Goal: Task Accomplishment & Management: Manage account settings

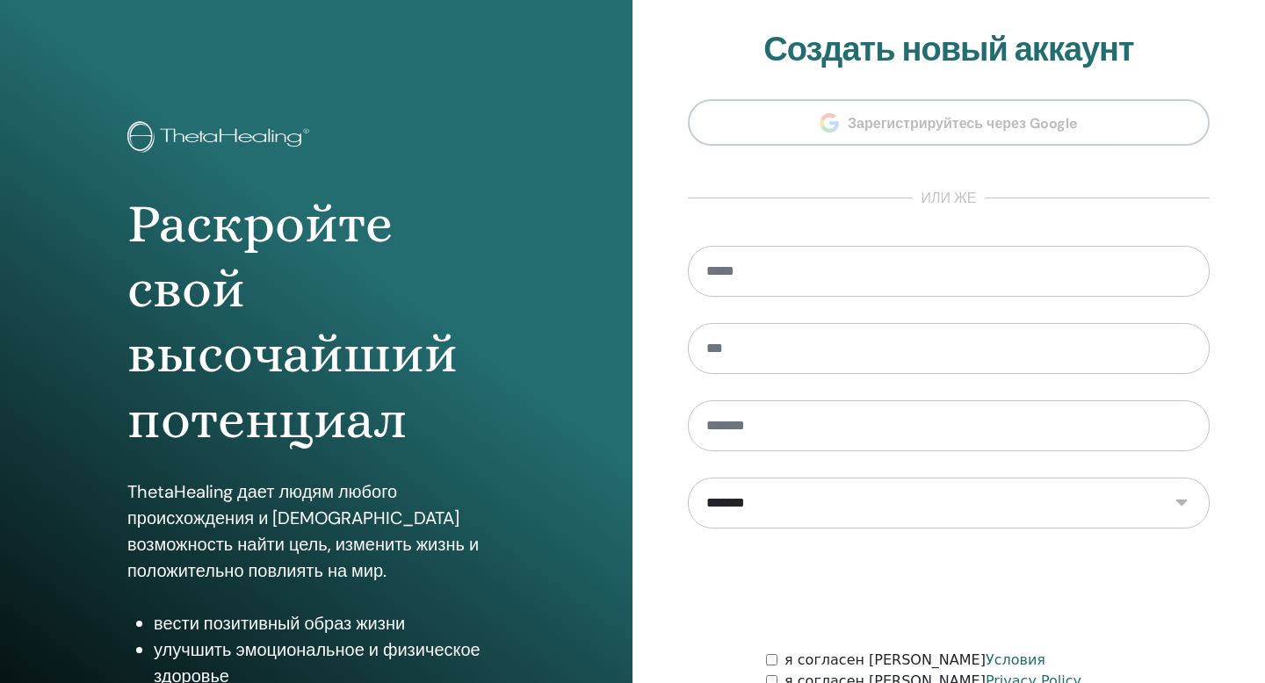
scroll to position [160, 0]
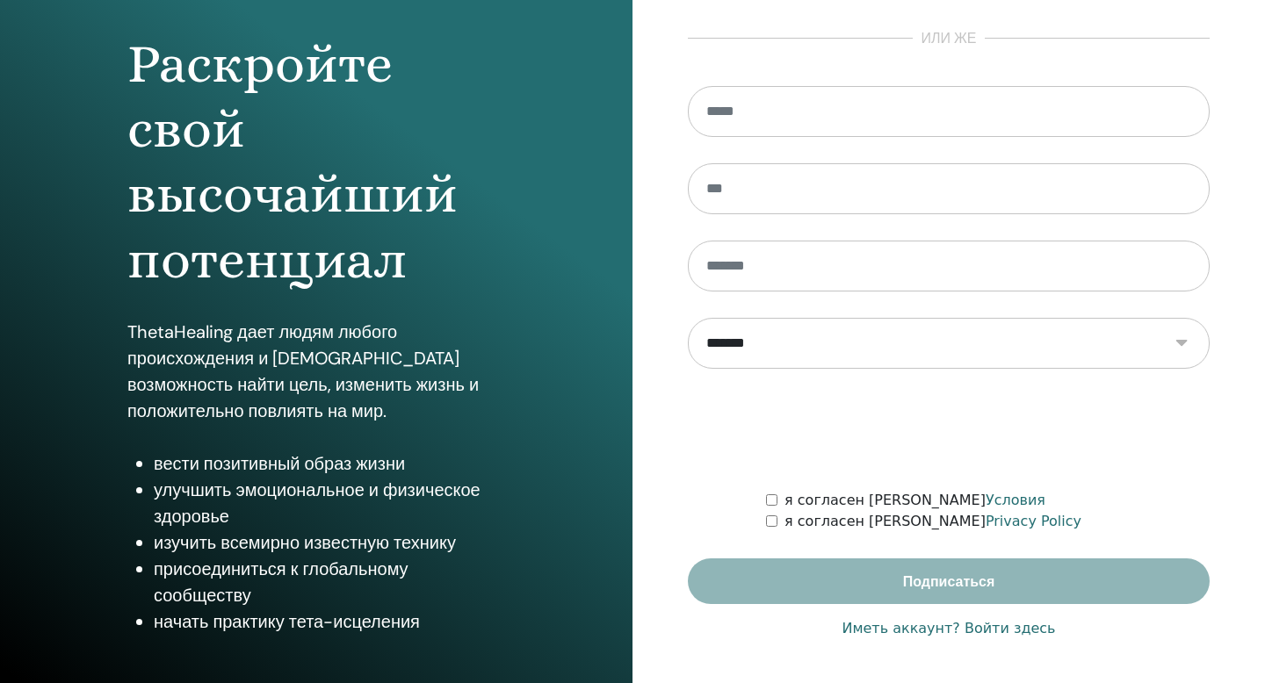
type input "**********"
click at [942, 625] on link "Иметь аккаунт? Войти здесь" at bounding box center [948, 628] width 213 height 21
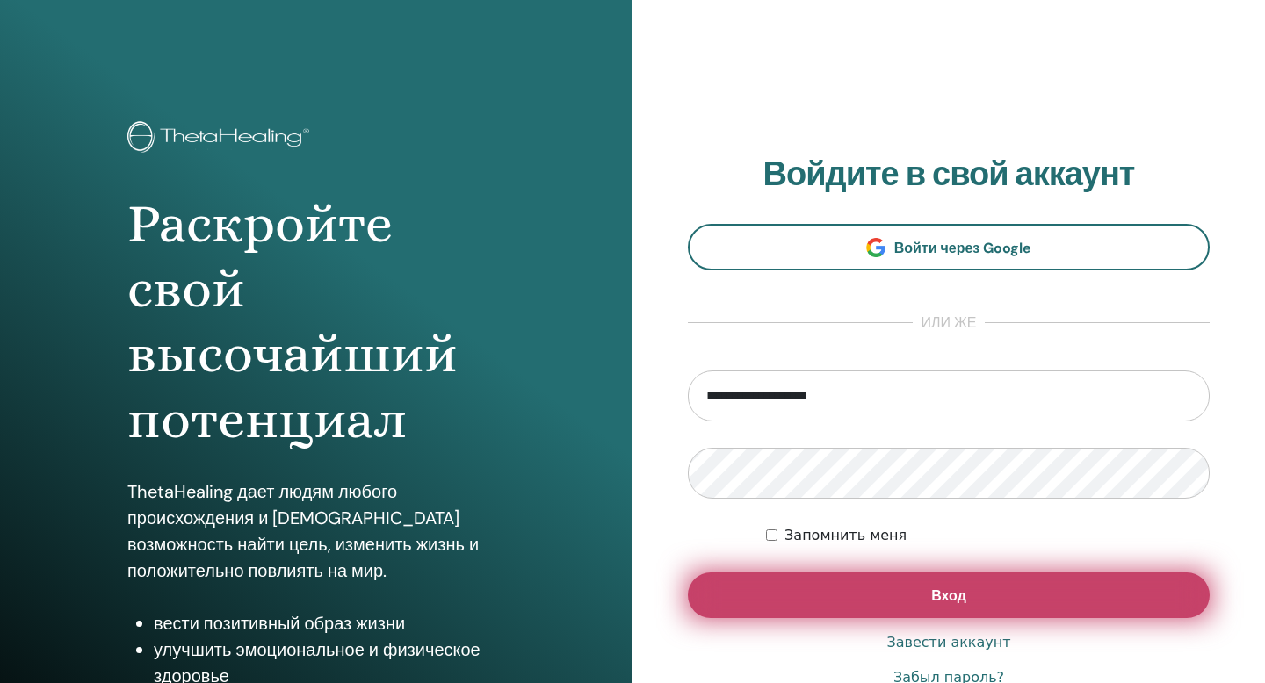
click at [934, 603] on span "Вход" at bounding box center [948, 596] width 35 height 18
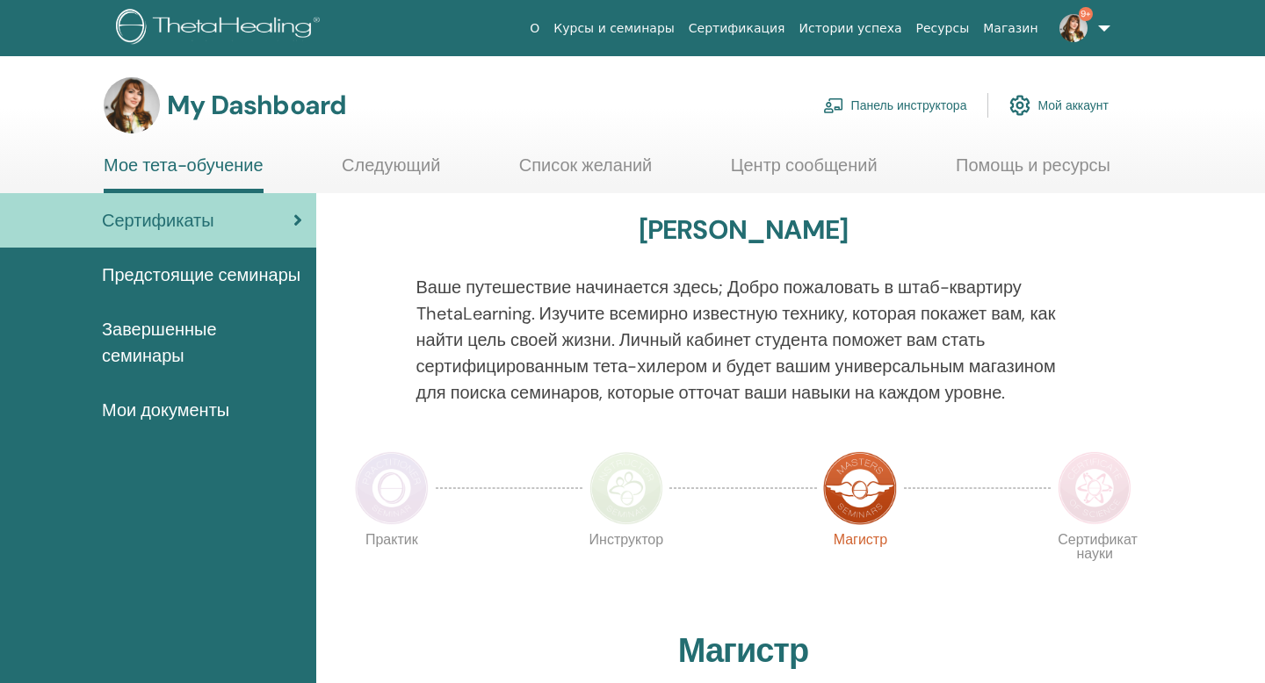
click at [834, 108] on img at bounding box center [833, 106] width 21 height 16
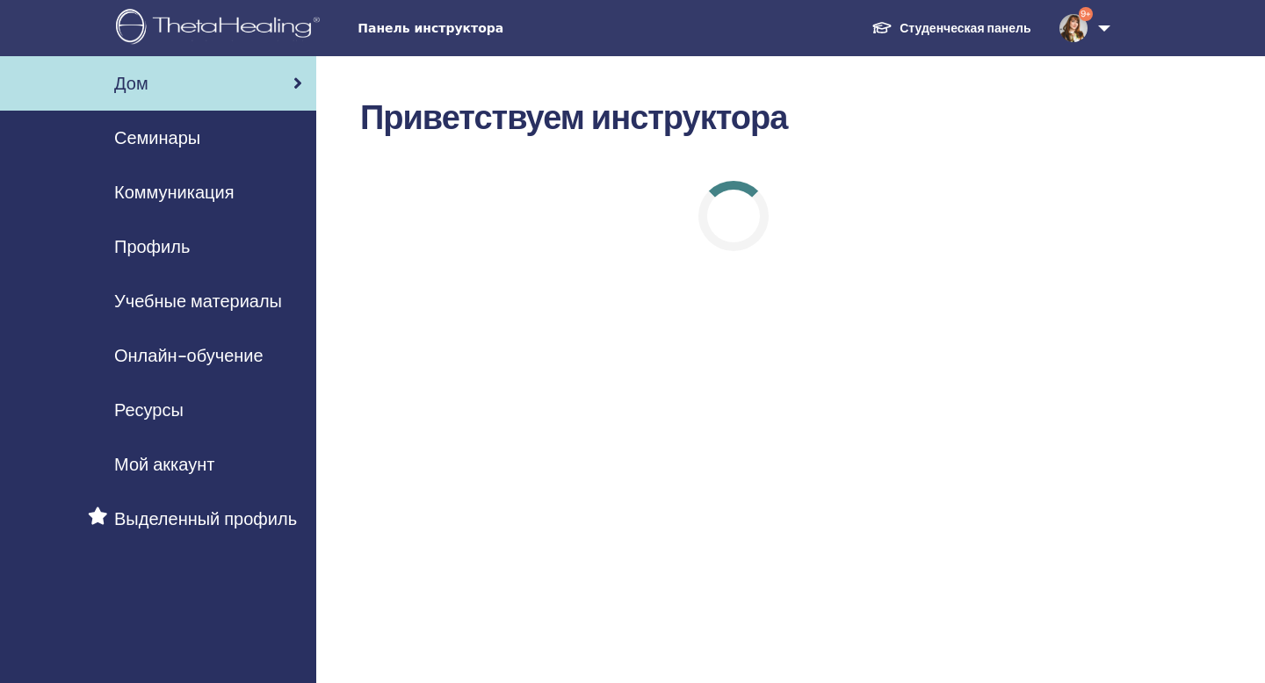
click at [224, 138] on div "Семинары" at bounding box center [158, 138] width 288 height 26
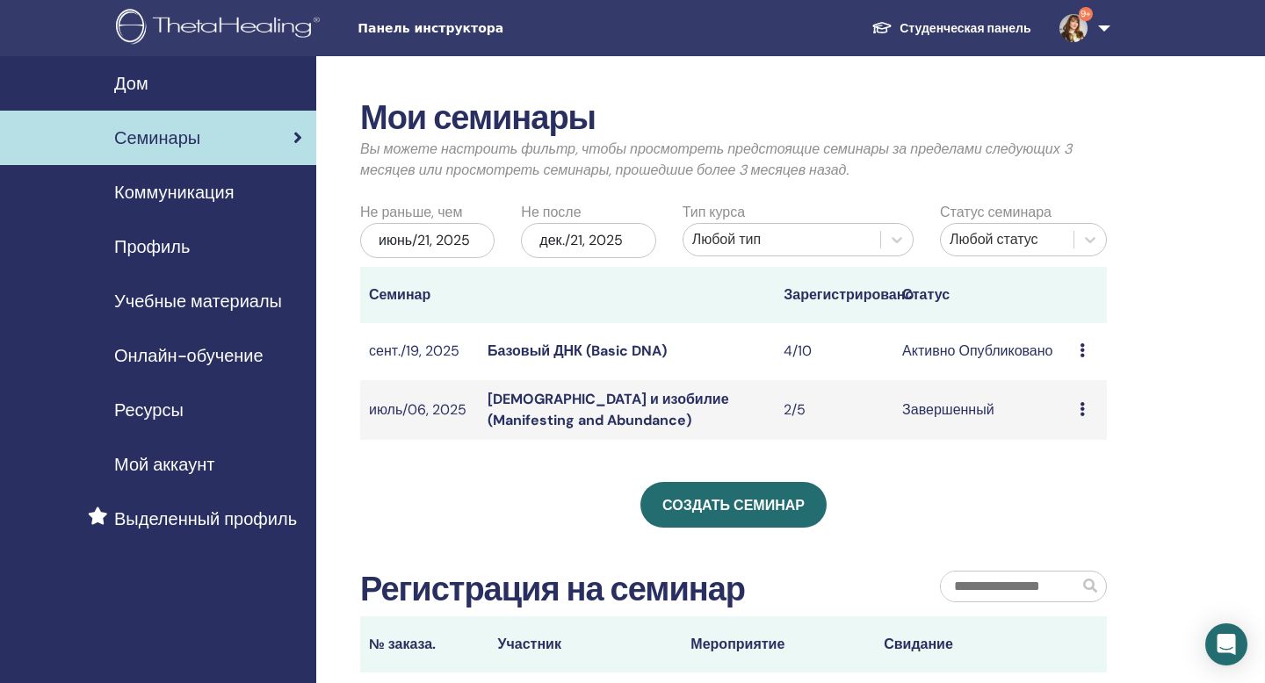
click at [1085, 349] on div "Предварительный просмотр Редактировать Участники Отмена" at bounding box center [1089, 351] width 18 height 21
click at [927, 350] on td "Активно Опубликовано" at bounding box center [981, 351] width 177 height 57
click at [636, 350] on link "Базовый ДНК (Basic DNA)" at bounding box center [577, 351] width 179 height 18
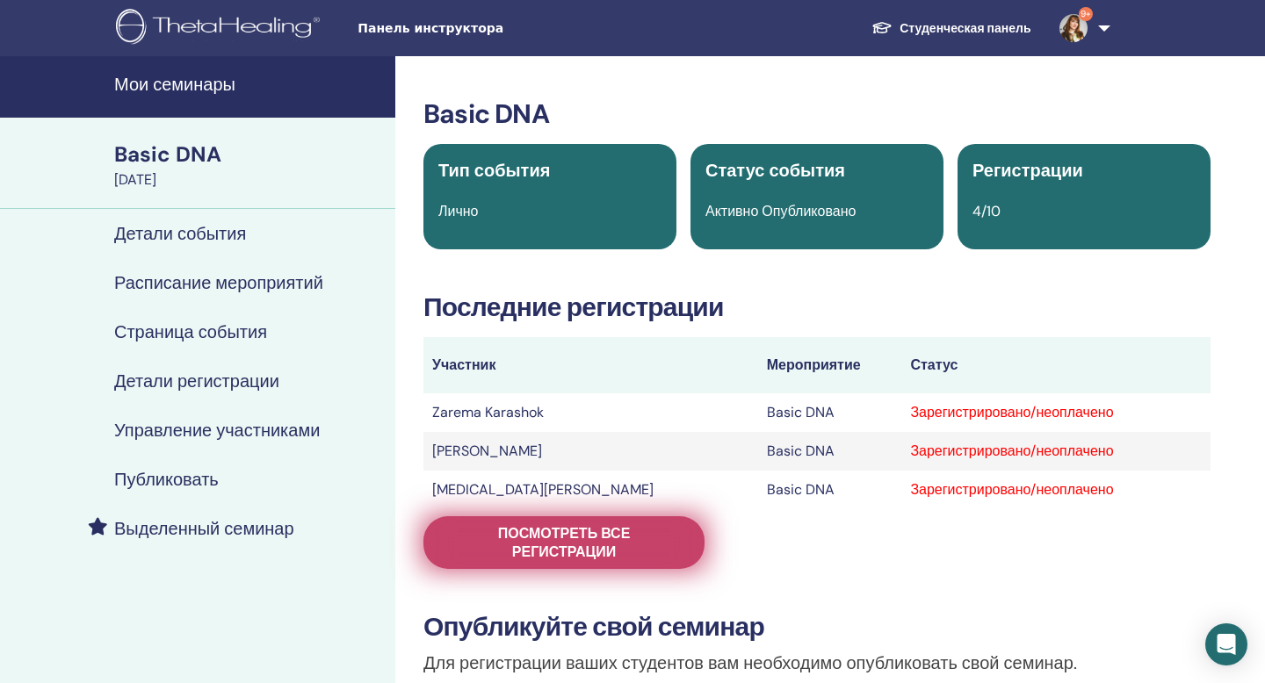
click at [495, 525] on span "Посмотреть все регистрации" at bounding box center [563, 542] width 237 height 37
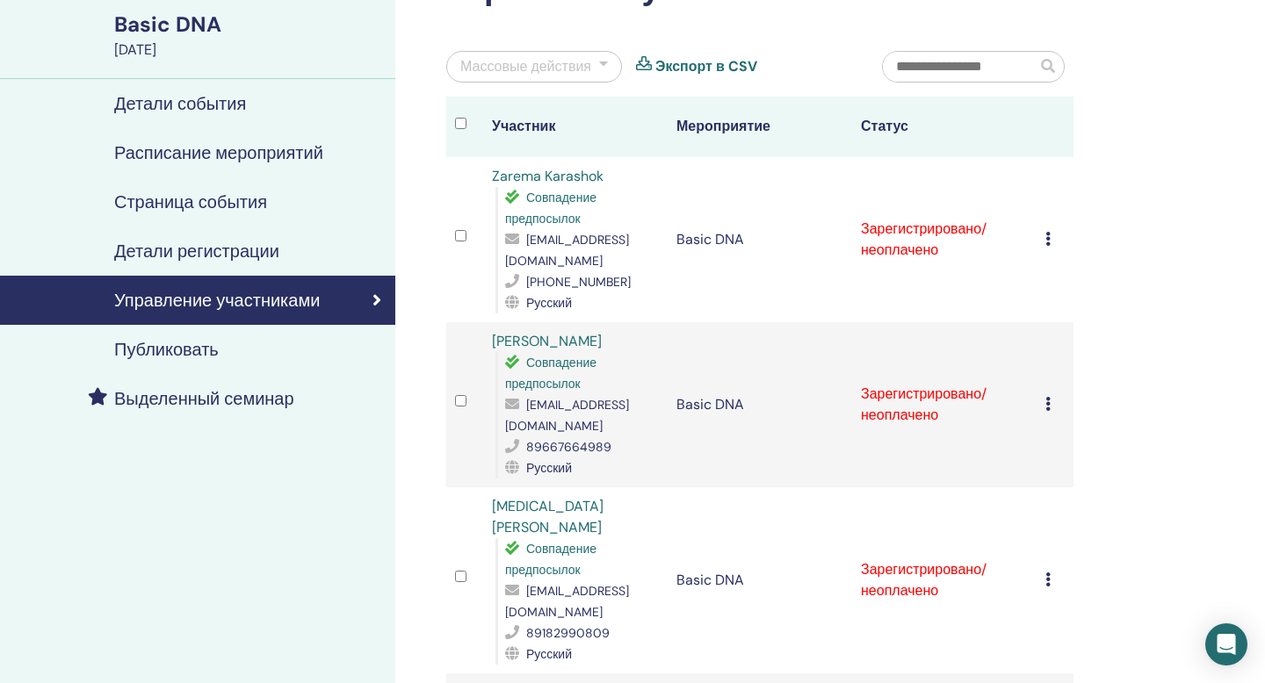
scroll to position [143, 0]
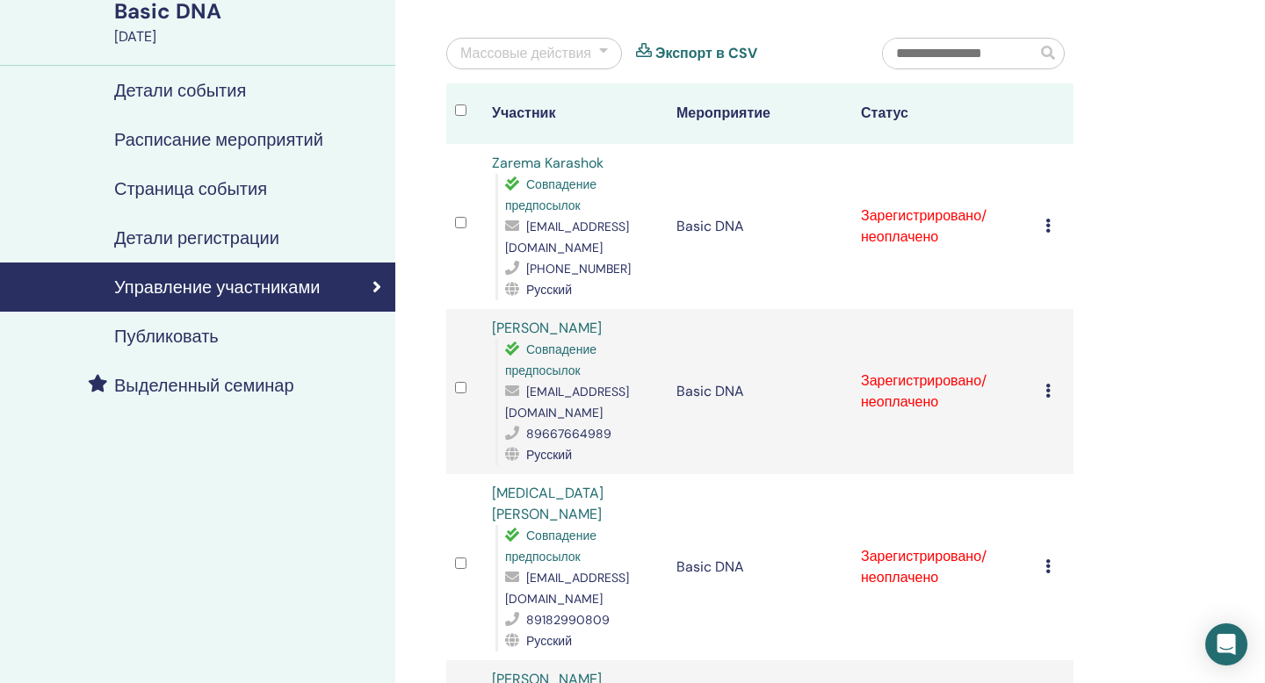
click at [1050, 223] on icon at bounding box center [1047, 226] width 5 height 14
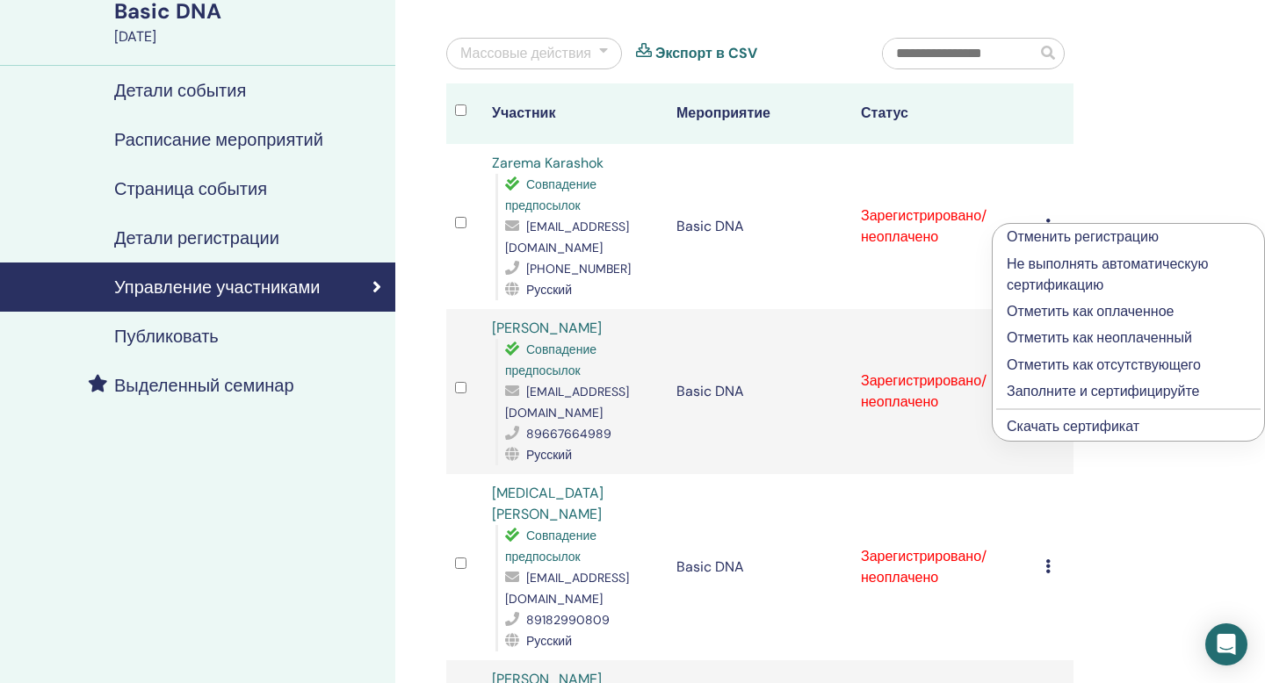
click at [1066, 312] on p "Отметить как оплаченное" at bounding box center [1128, 311] width 243 height 21
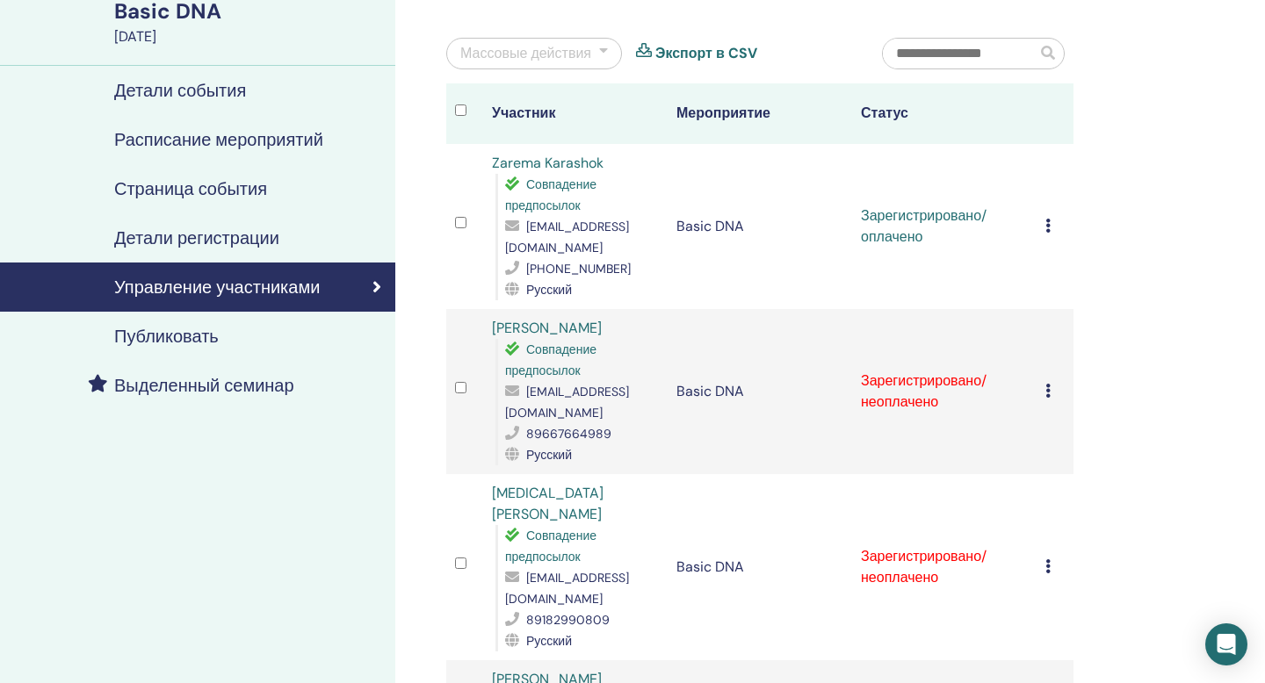
scroll to position [143, 0]
click at [1049, 385] on icon at bounding box center [1047, 391] width 5 height 14
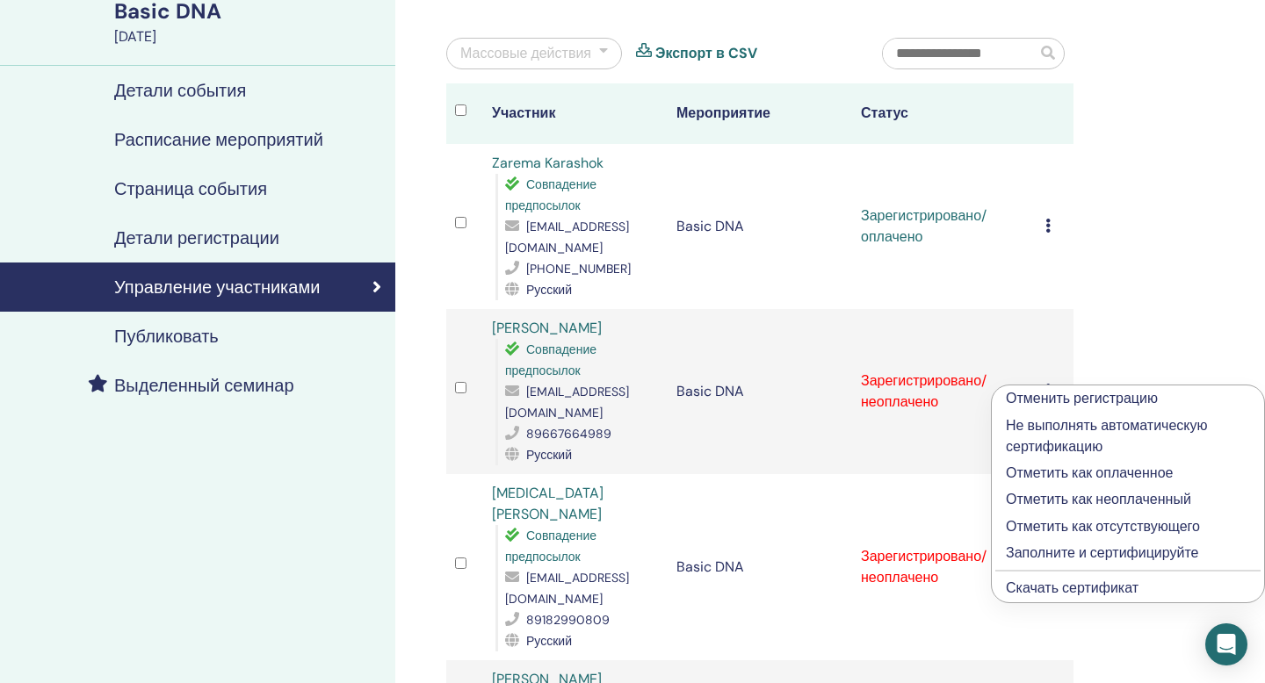
click at [1053, 467] on p "Отметить как оплаченное" at bounding box center [1128, 473] width 244 height 21
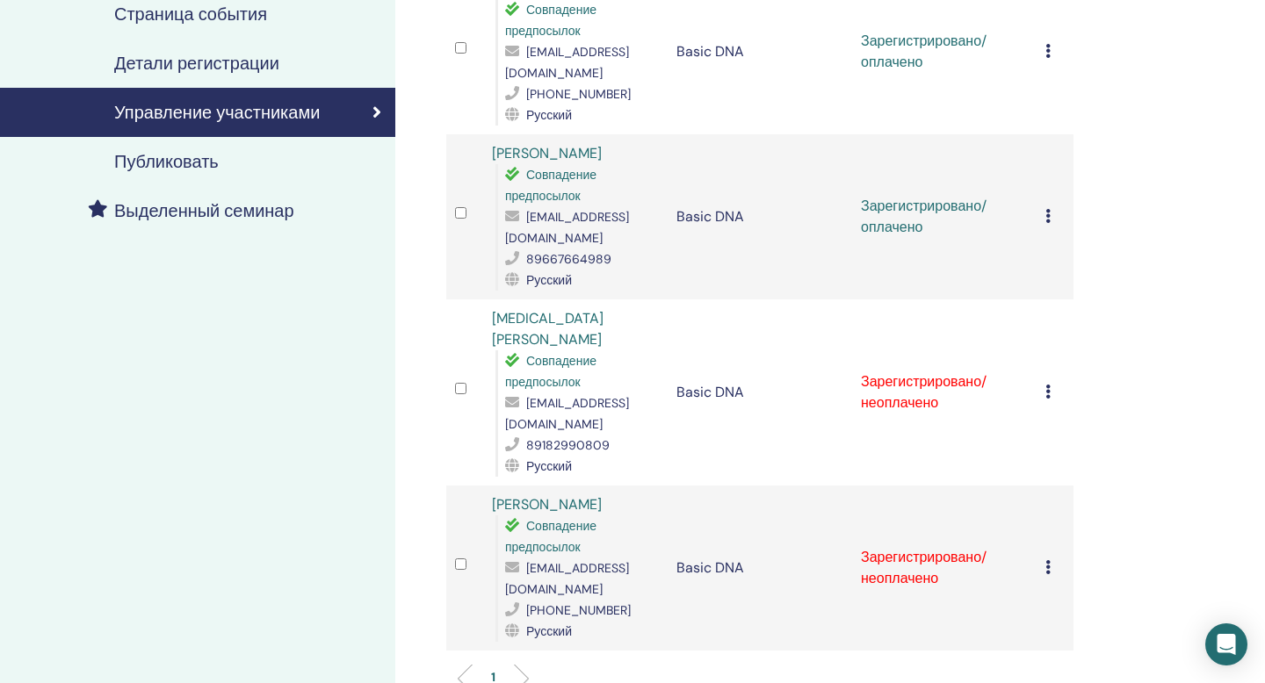
scroll to position [326, 0]
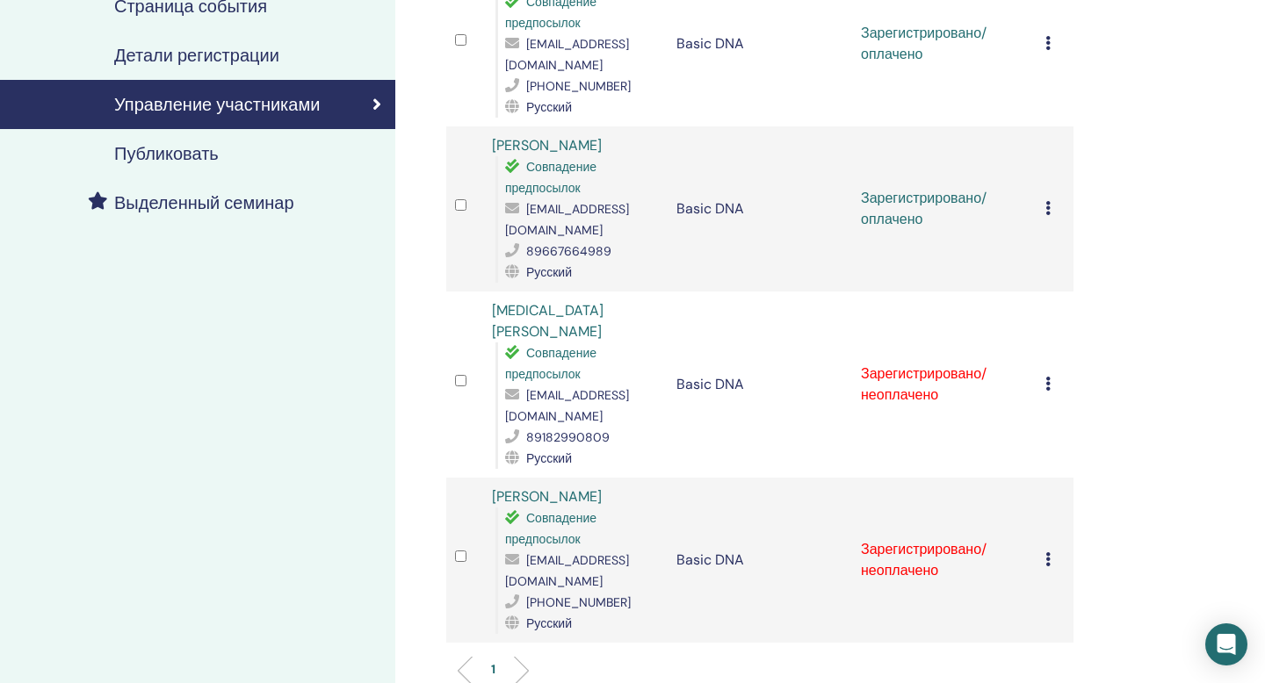
click at [1050, 377] on icon at bounding box center [1047, 384] width 5 height 14
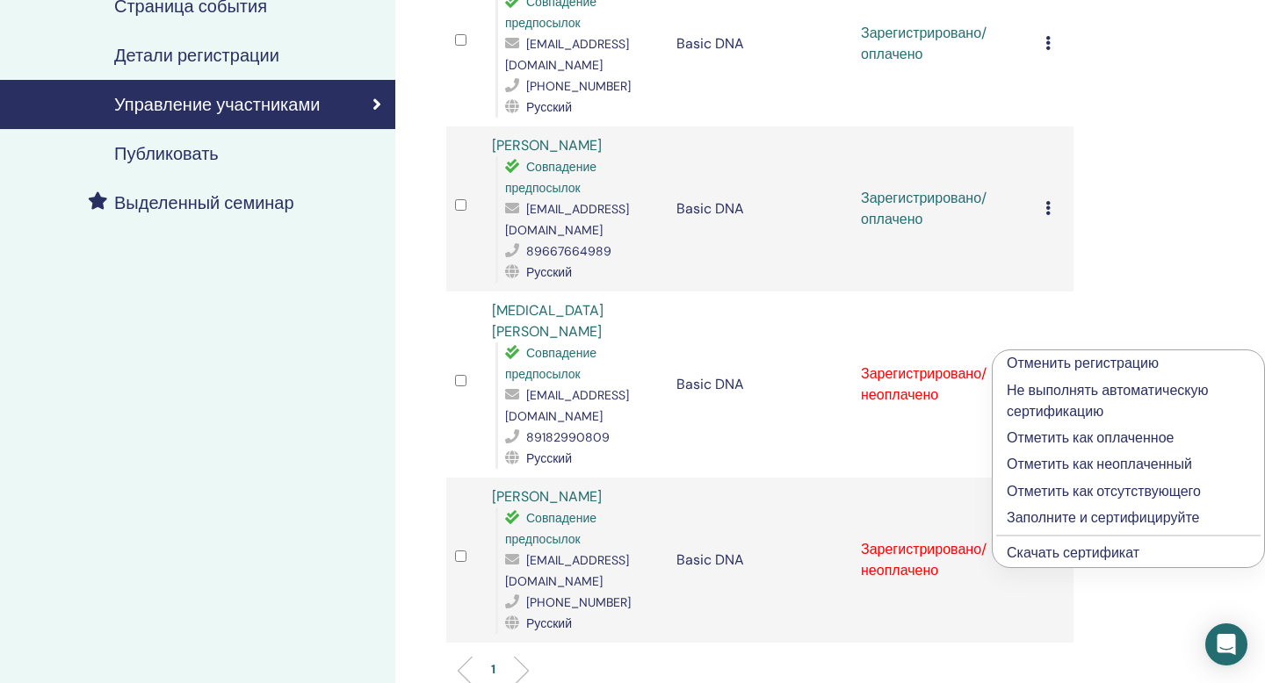
click at [1049, 431] on p "Отметить как оплаченное" at bounding box center [1128, 438] width 243 height 21
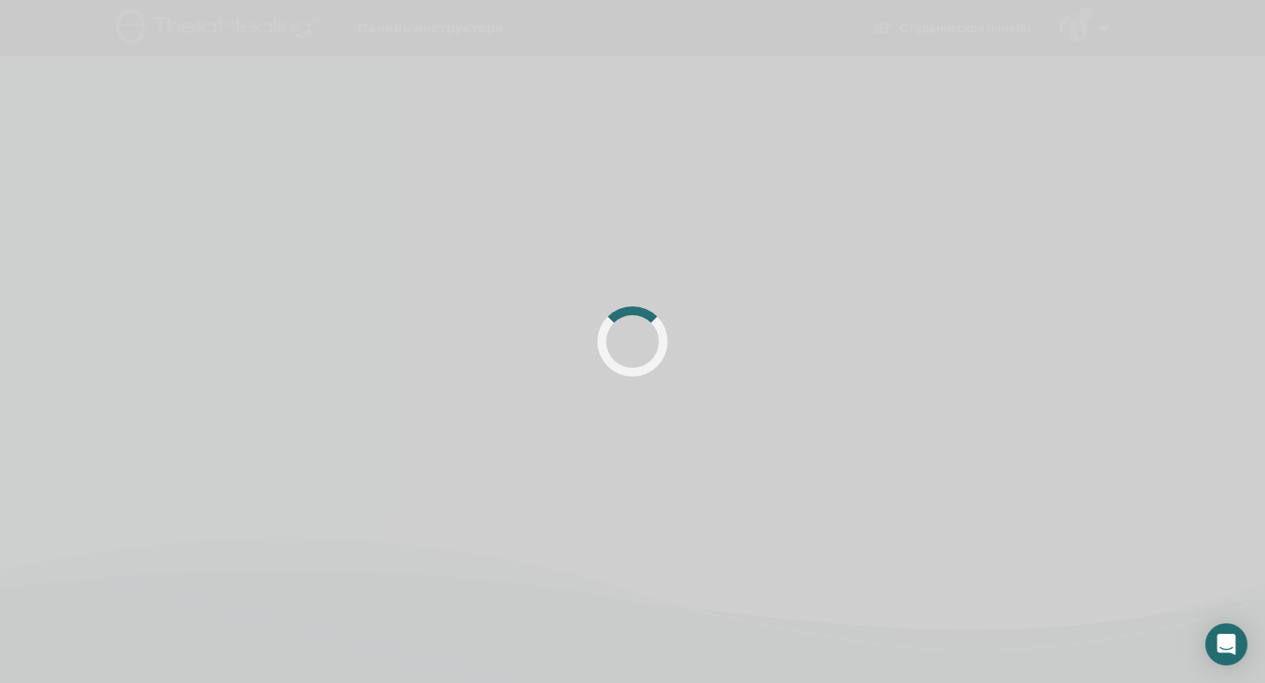
scroll to position [326, 0]
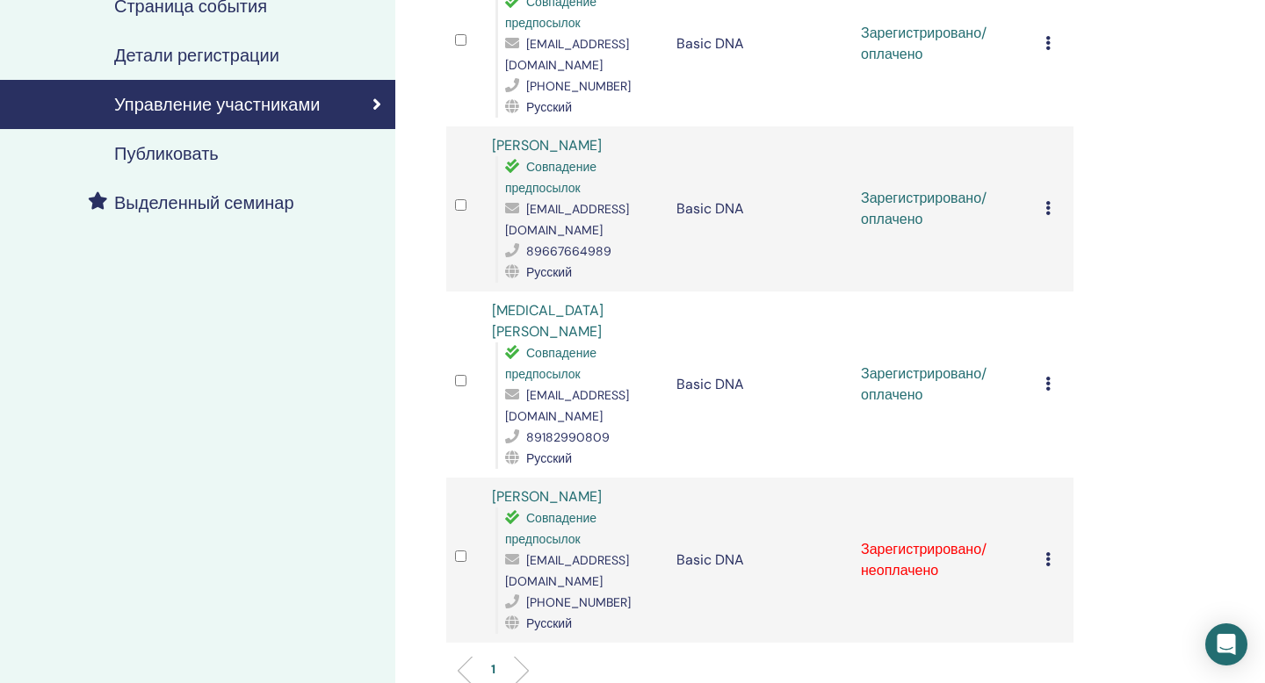
click at [1050, 553] on icon at bounding box center [1047, 560] width 5 height 14
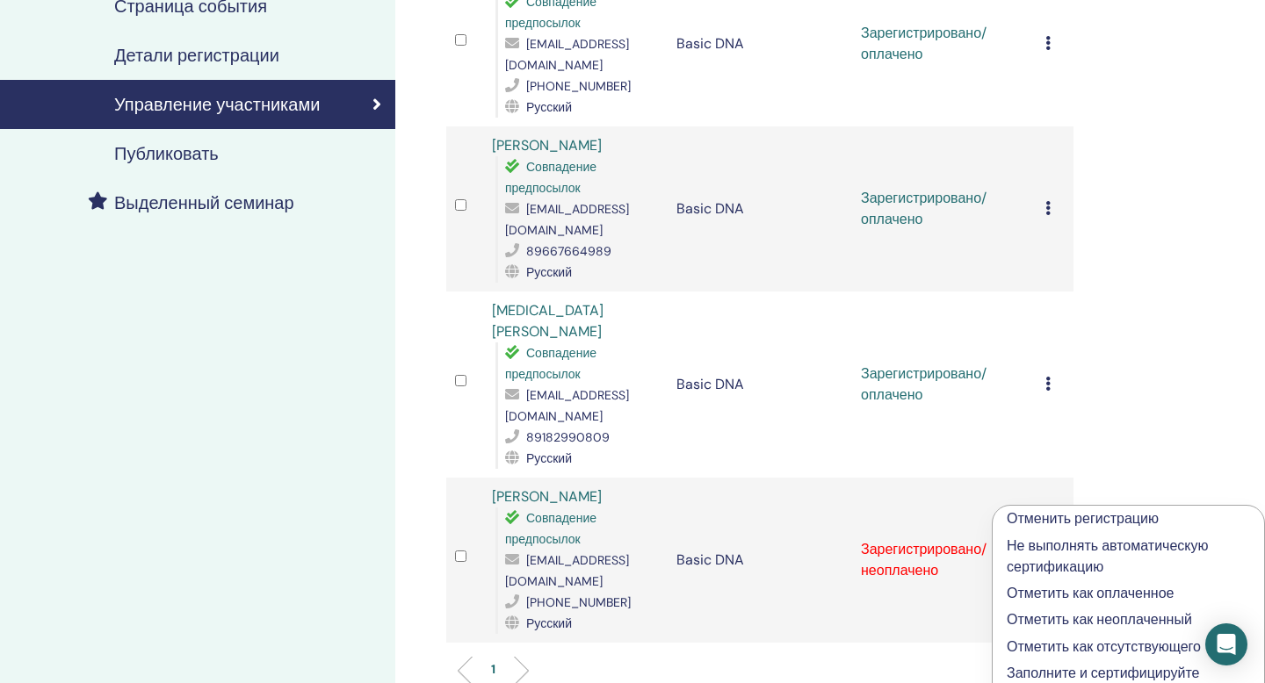
click at [1076, 600] on p "Отметить как оплаченное" at bounding box center [1128, 593] width 243 height 21
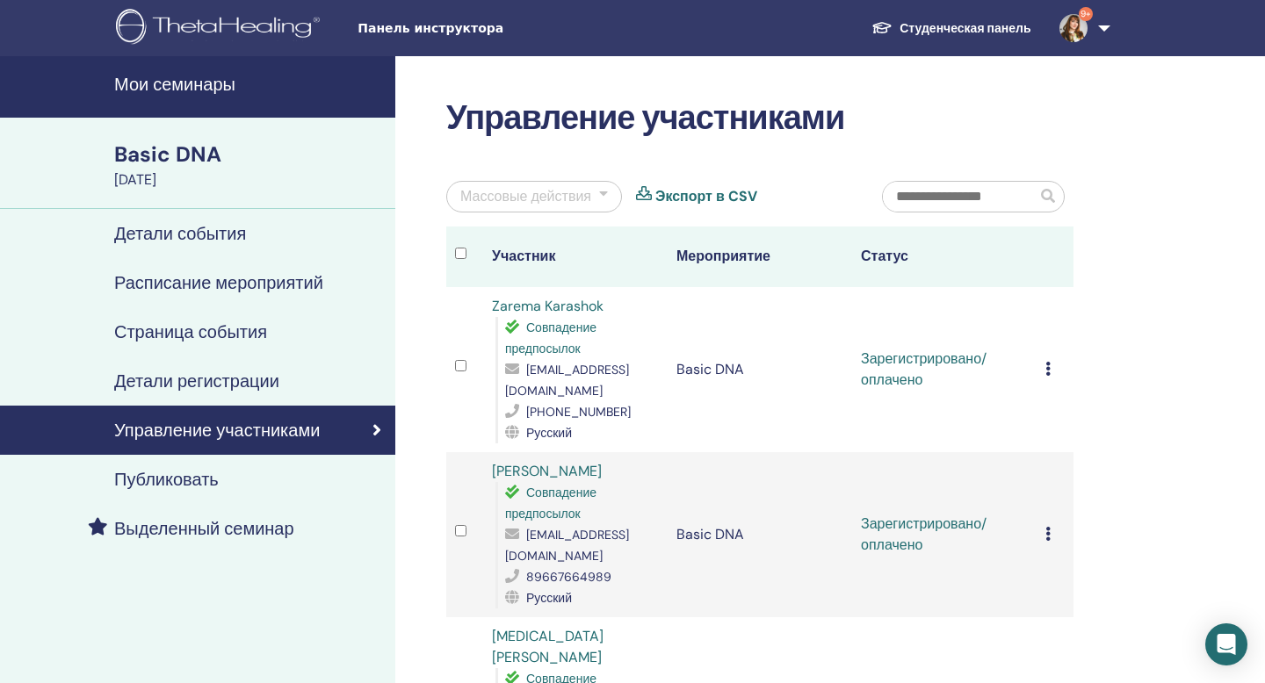
click at [1042, 374] on td "Отменить регистрацию Не выполнять автоматическую сертификацию Отметить как опла…" at bounding box center [1055, 369] width 37 height 165
click at [587, 195] on div "Массовые действия" at bounding box center [525, 196] width 131 height 21
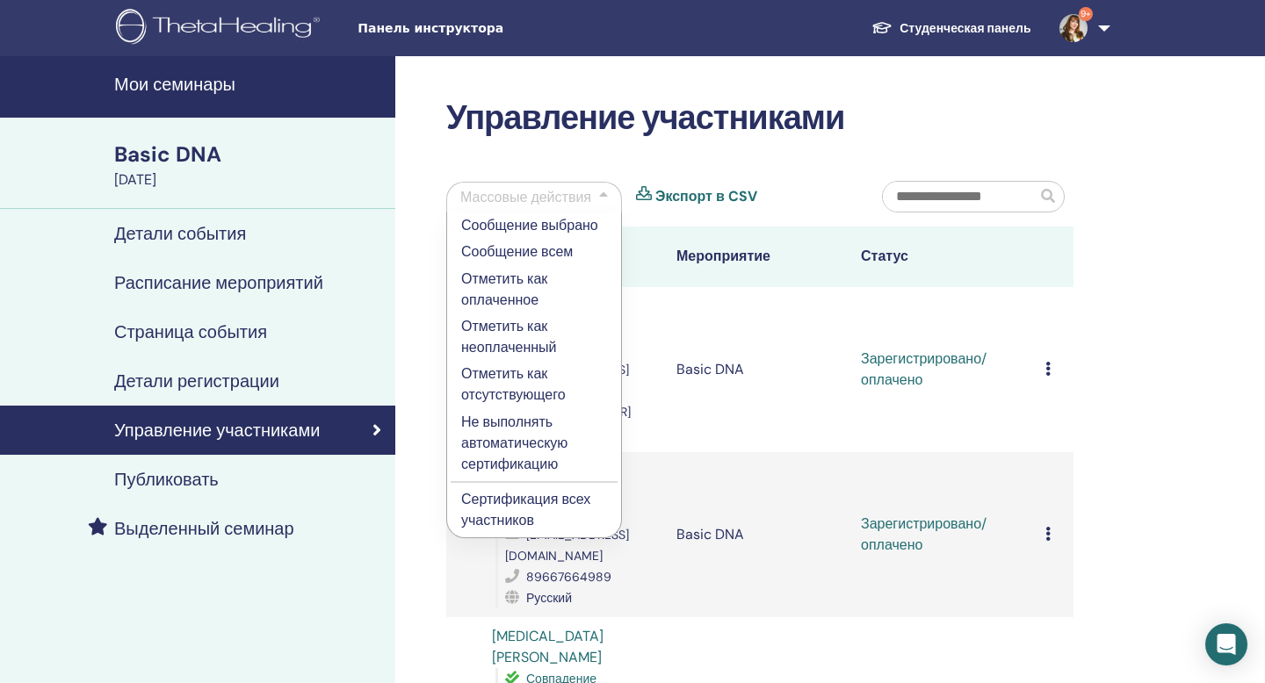
click at [521, 506] on p "Сертификация всех участников" at bounding box center [534, 510] width 146 height 42
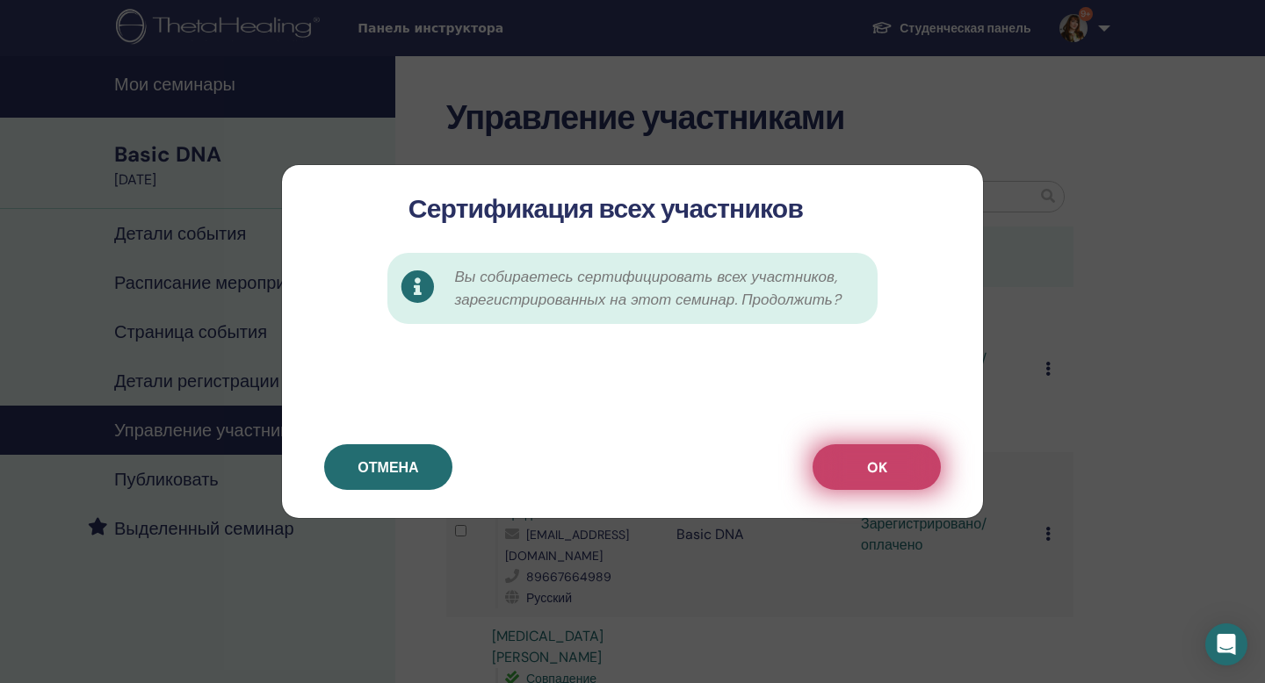
click at [871, 459] on span "OK" at bounding box center [877, 468] width 20 height 18
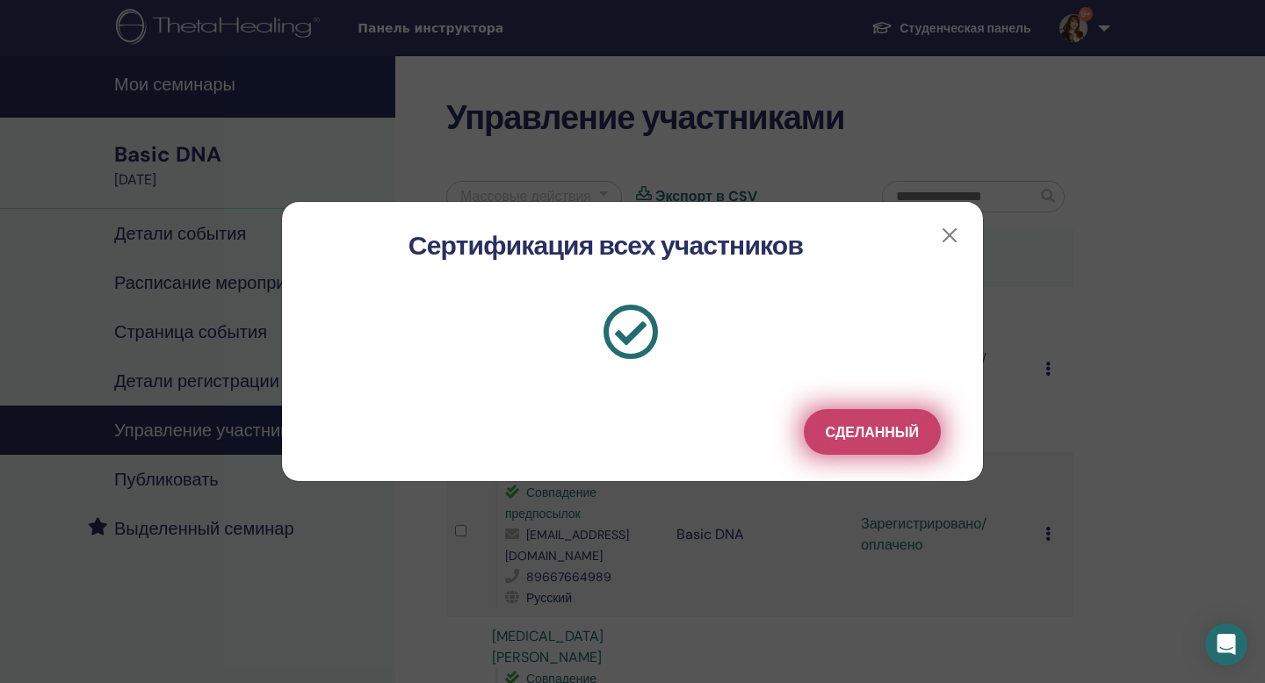
click at [864, 444] on button "Сделанный" at bounding box center [872, 432] width 137 height 46
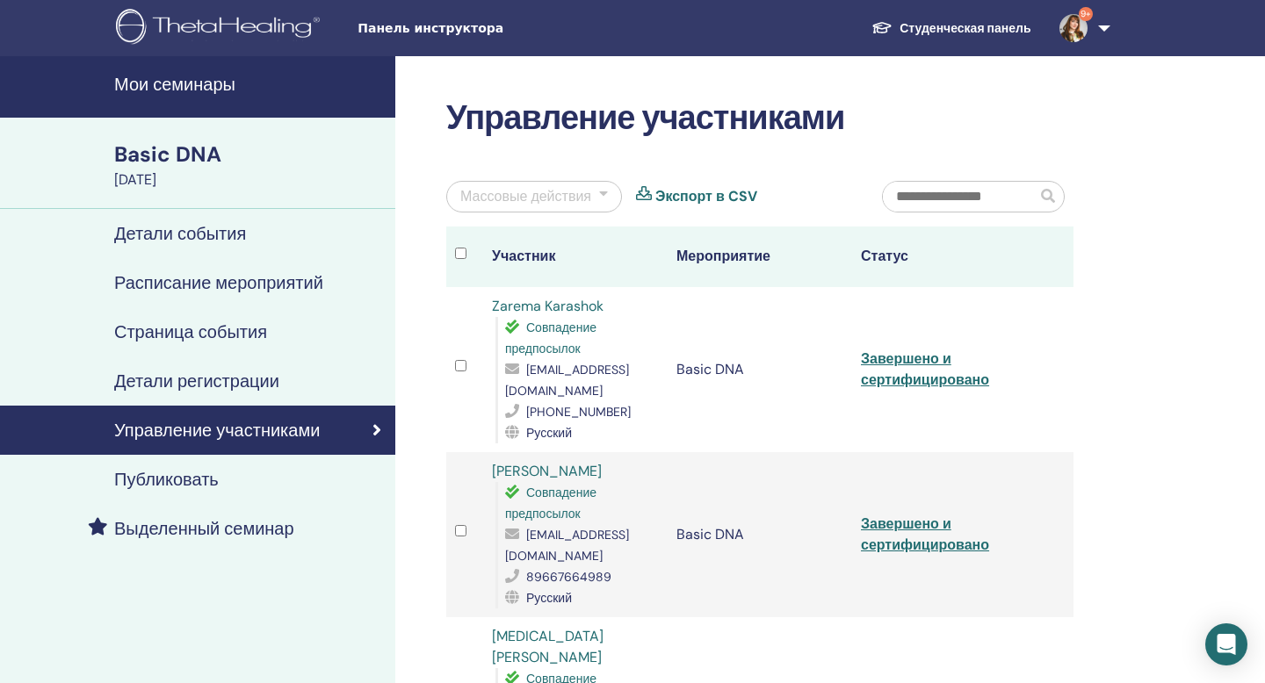
click at [939, 369] on td "Завершено и сертифицировано" at bounding box center [944, 369] width 184 height 165
click at [906, 355] on link "Завершено и сертифицировано" at bounding box center [925, 370] width 128 height 40
click at [892, 519] on link "Завершено и сертифицировано" at bounding box center [925, 535] width 128 height 40
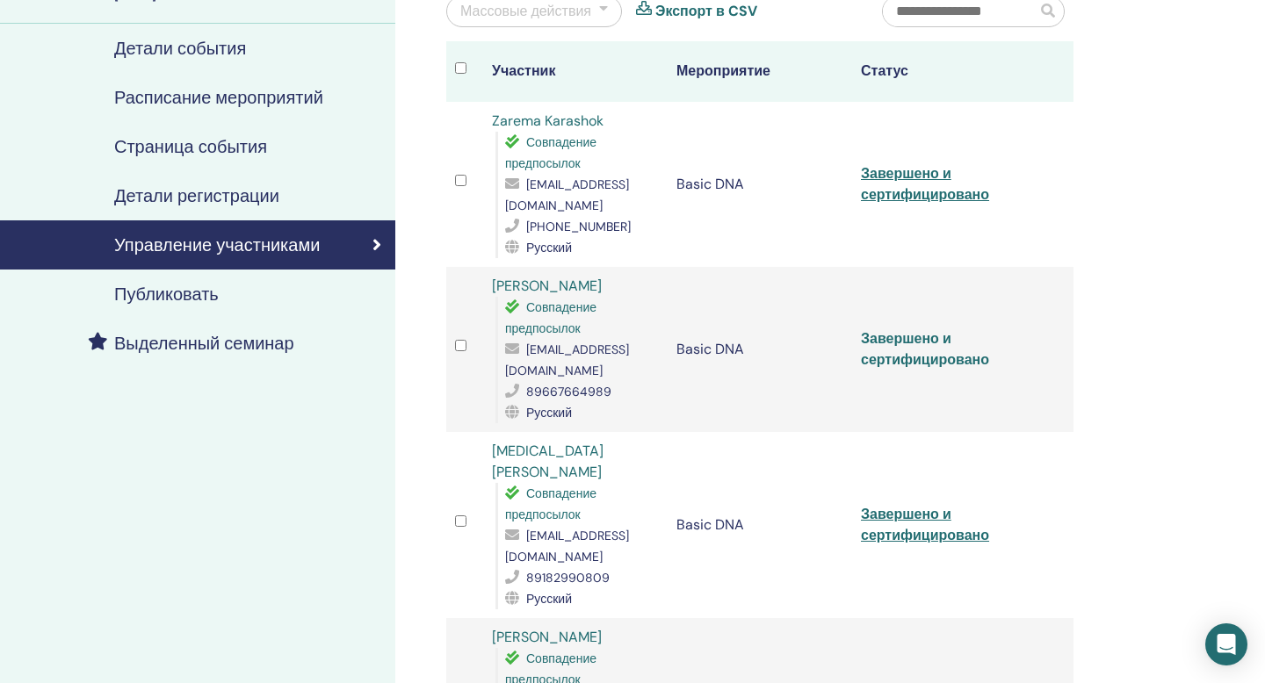
scroll to position [201, 0]
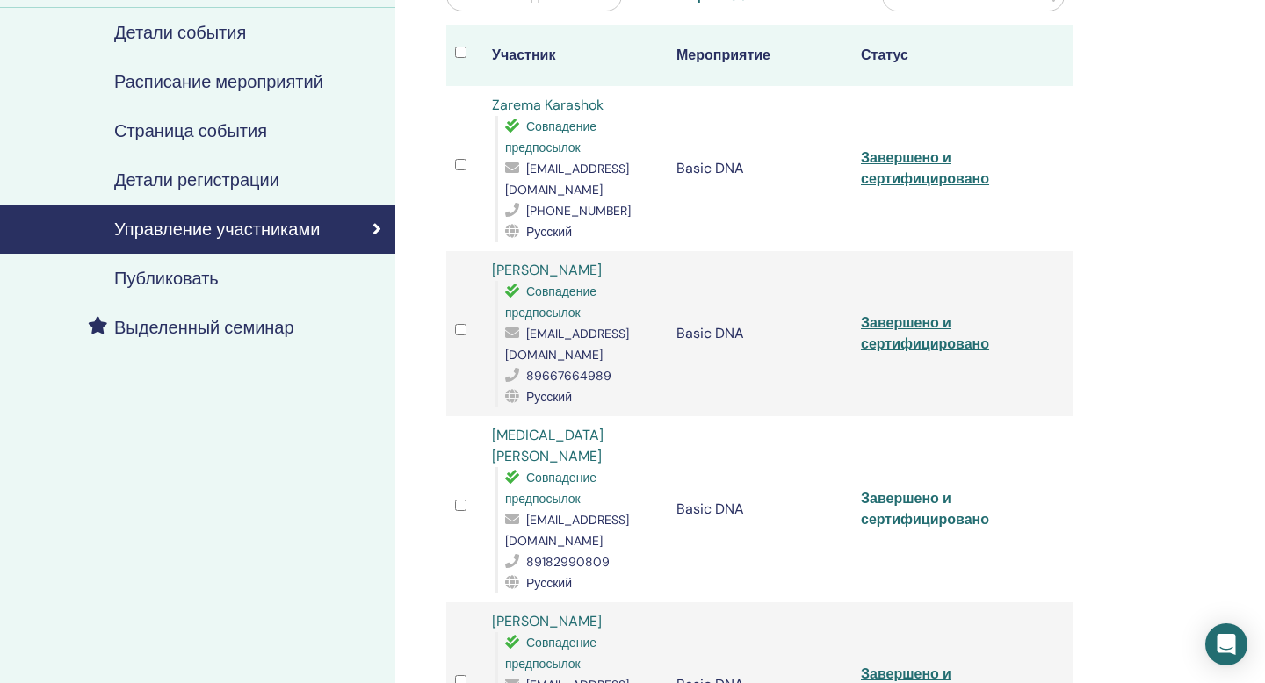
click at [903, 489] on link "Завершено и сертифицировано" at bounding box center [925, 509] width 128 height 40
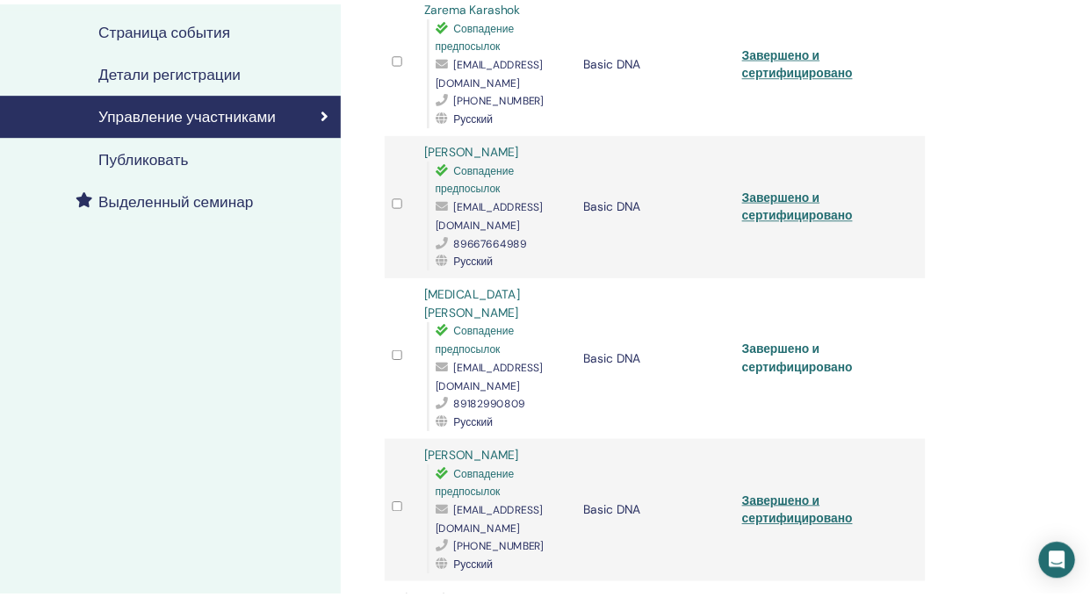
scroll to position [474, 0]
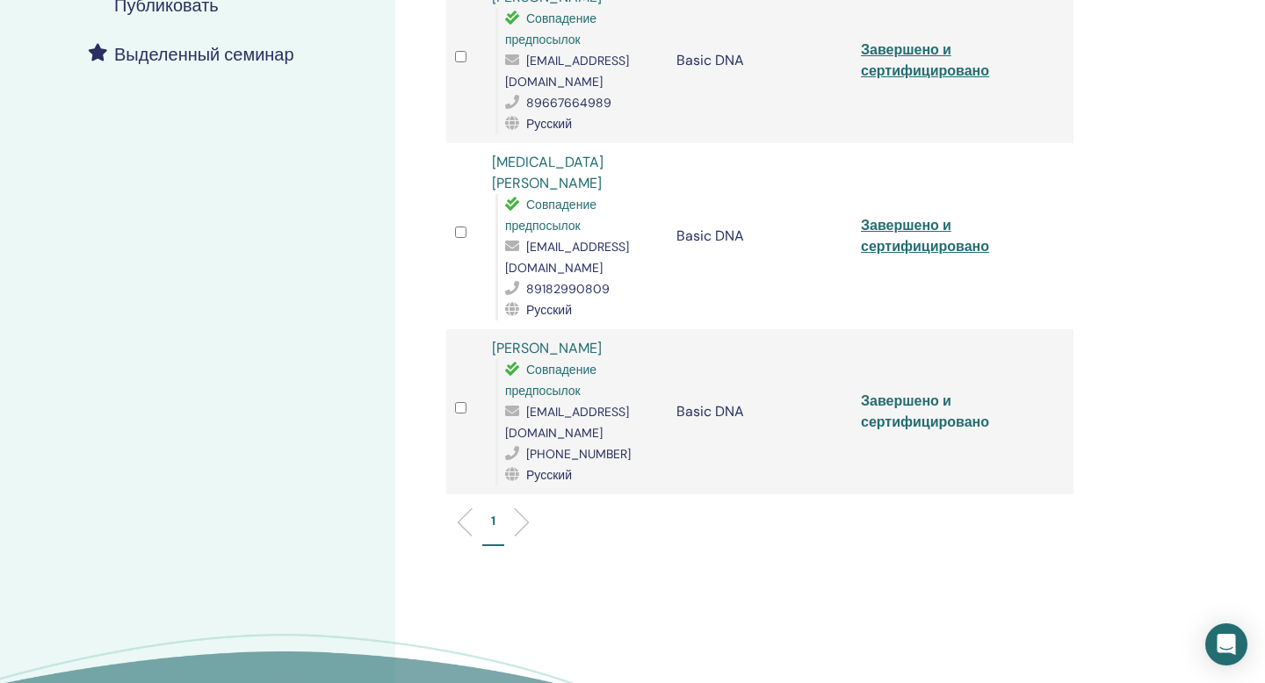
click at [920, 392] on link "Завершено и сертифицировано" at bounding box center [925, 412] width 128 height 40
